Goal: Information Seeking & Learning: Find specific fact

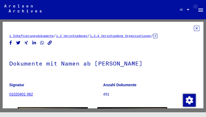
click at [198, 10] on mat-icon "menu" at bounding box center [201, 10] width 6 height 6
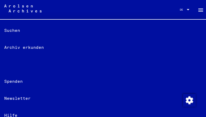
click at [19, 31] on div "Suchen" at bounding box center [103, 30] width 206 height 17
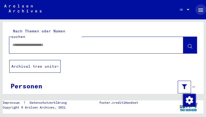
click at [42, 95] on div "Nach Themen oder Namen suchen Archival tree units Personen Bitte geben Sie eine…" at bounding box center [103, 71] width 206 height 104
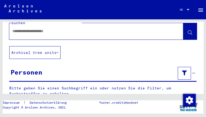
scroll to position [28, 0]
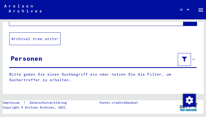
click at [34, 53] on div "Personen" at bounding box center [27, 58] width 32 height 10
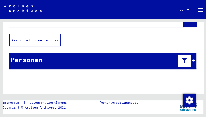
scroll to position [0, 0]
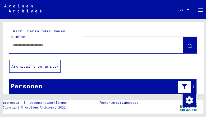
click at [192, 85] on icon at bounding box center [193, 87] width 3 height 4
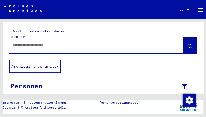
click at [182, 85] on icon at bounding box center [184, 87] width 5 height 4
click at [62, 42] on input "text" at bounding box center [91, 45] width 158 height 6
paste input "**********"
type input "**********"
